Goal: Information Seeking & Learning: Find specific fact

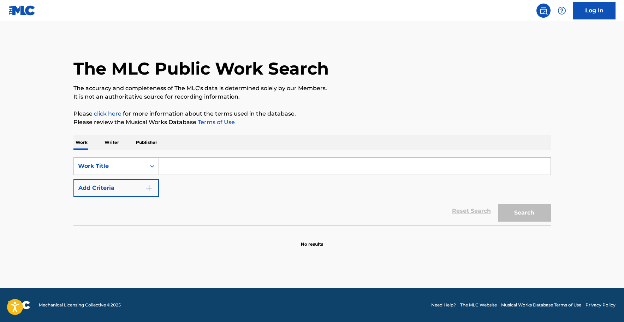
click at [205, 167] on input "Search Form" at bounding box center [354, 165] width 391 height 17
type input "r"
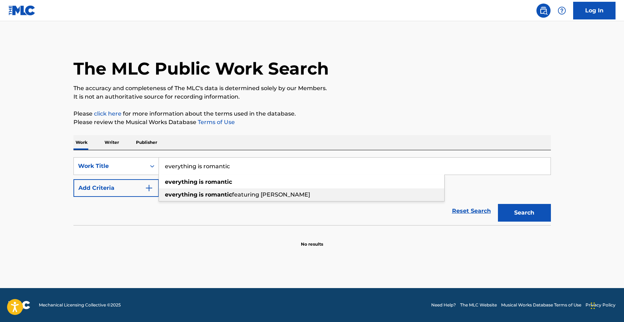
click at [227, 196] on strong "romantic" at bounding box center [218, 194] width 27 height 7
type input "everything is romantic featuring [PERSON_NAME]"
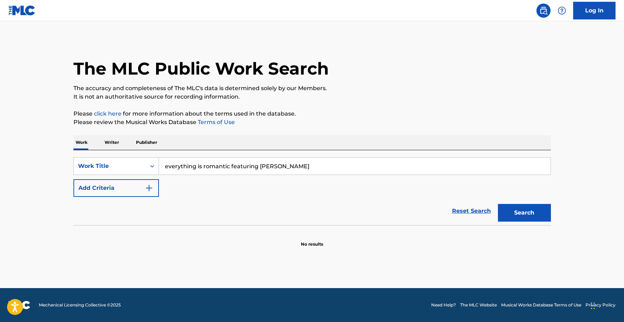
click at [151, 190] on img "Search Form" at bounding box center [149, 188] width 8 height 8
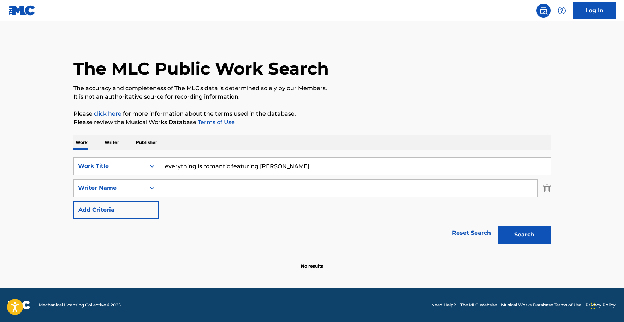
click at [190, 192] on input "Search Form" at bounding box center [348, 187] width 378 height 17
drag, startPoint x: 196, startPoint y: 216, endPoint x: 192, endPoint y: 199, distance: 17.5
click at [196, 216] on div "SearchWithCriteria2961b905-9c6a-45c5-9de1-097453e936d4 Work Title everything is…" at bounding box center [311, 187] width 477 height 61
click at [192, 190] on input "Search Form" at bounding box center [348, 187] width 378 height 17
paste input "Aitchison"
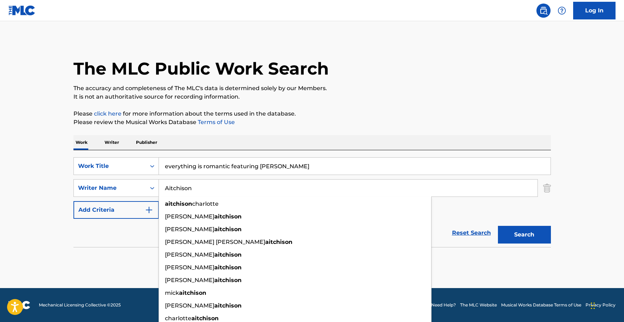
type input "Aitchison"
click at [498, 226] on button "Search" at bounding box center [524, 235] width 53 height 18
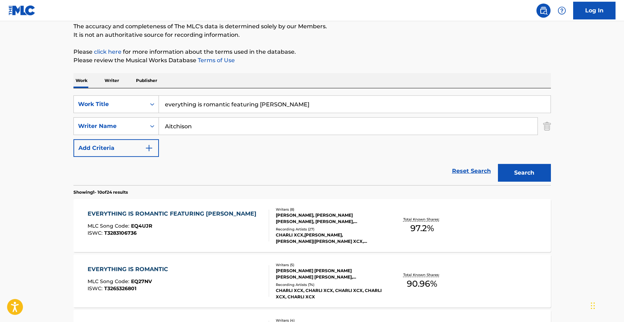
scroll to position [108, 0]
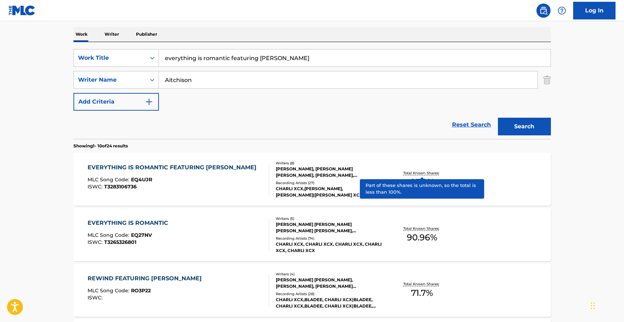
click at [417, 172] on p "Total Known Shares:" at bounding box center [422, 172] width 38 height 5
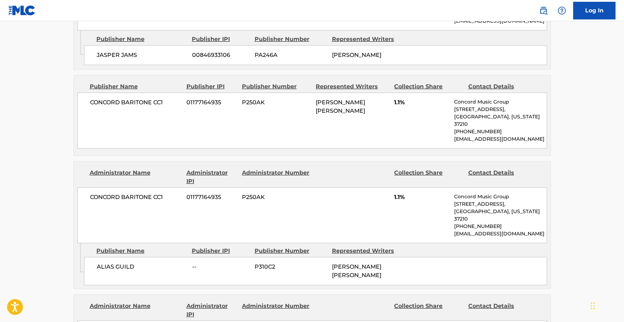
scroll to position [720, 0]
